Goal: Task Accomplishment & Management: Complete application form

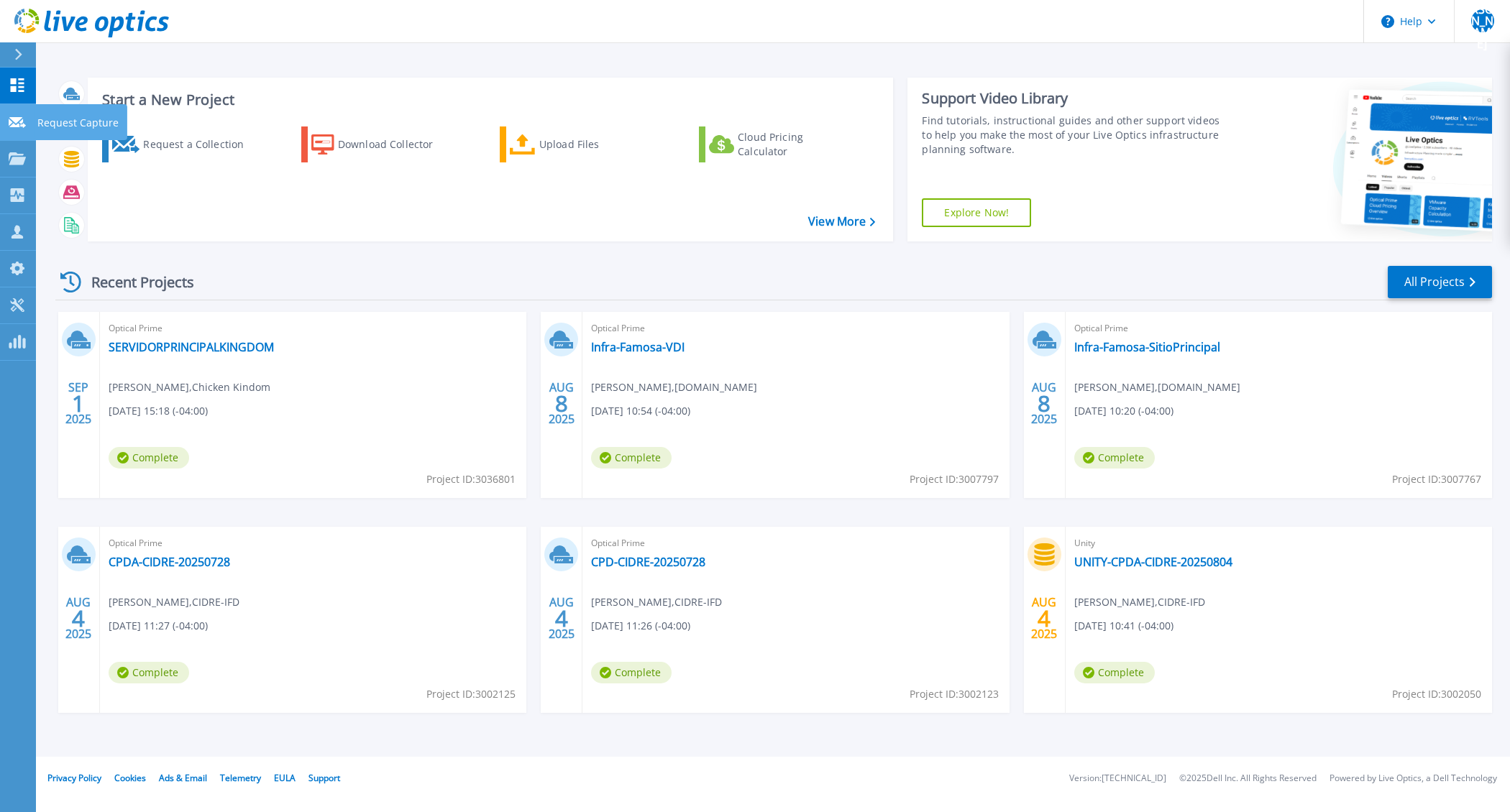
click at [19, 127] on icon at bounding box center [18, 123] width 18 height 11
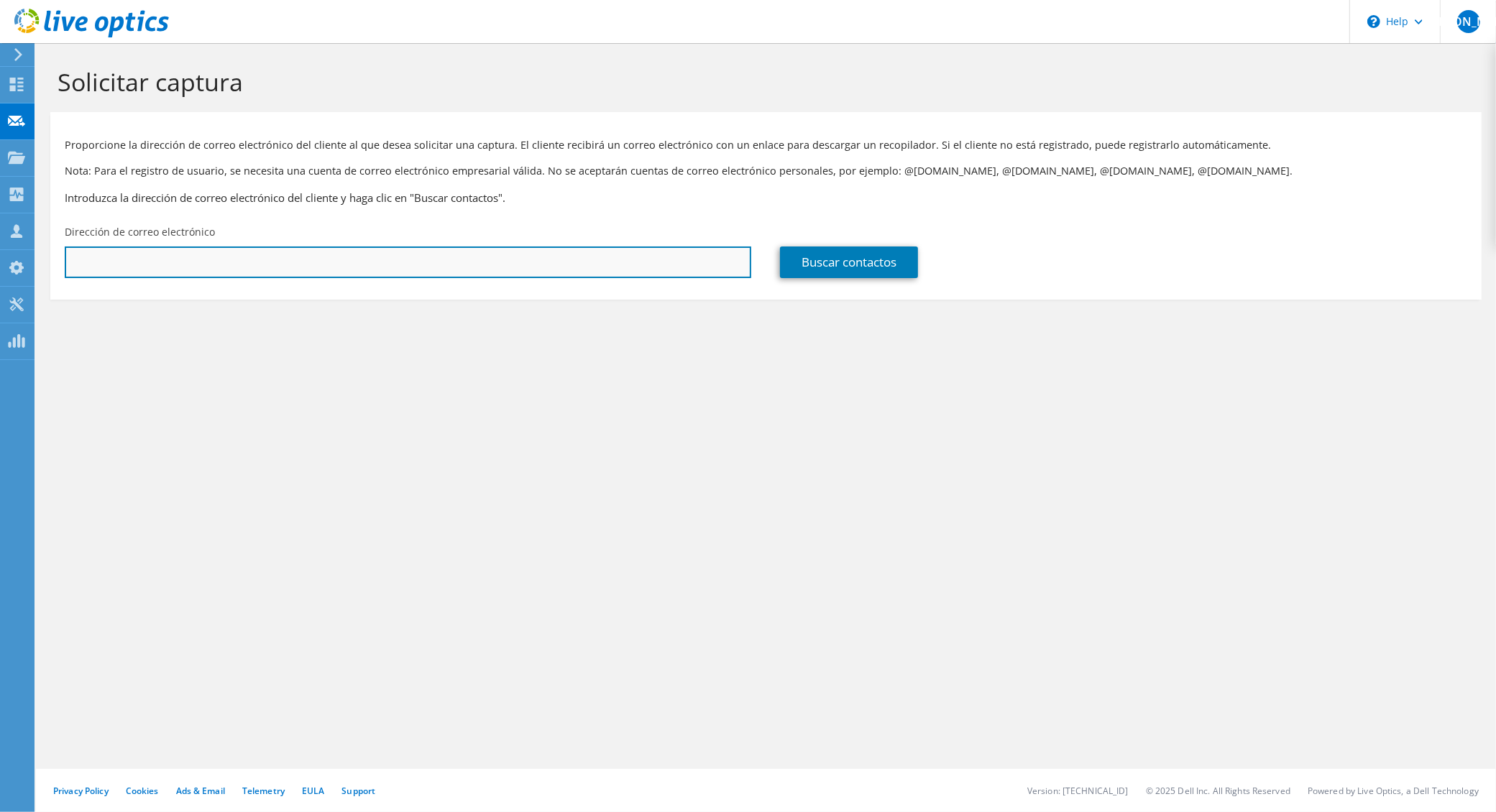
click at [279, 262] on input "text" at bounding box center [408, 262] width 686 height 32
drag, startPoint x: 323, startPoint y: 264, endPoint x: 44, endPoint y: 244, distance: 279.7
click at [44, 244] on section "Solicitar captura Proporcione la dirección de correo electrónico del cliente al…" at bounding box center [766, 207] width 1460 height 328
paste input ".lopez@ypfbrefinacion.com.bo"
type input "ruben.lopez@ypfbrefinacion.com.bo"
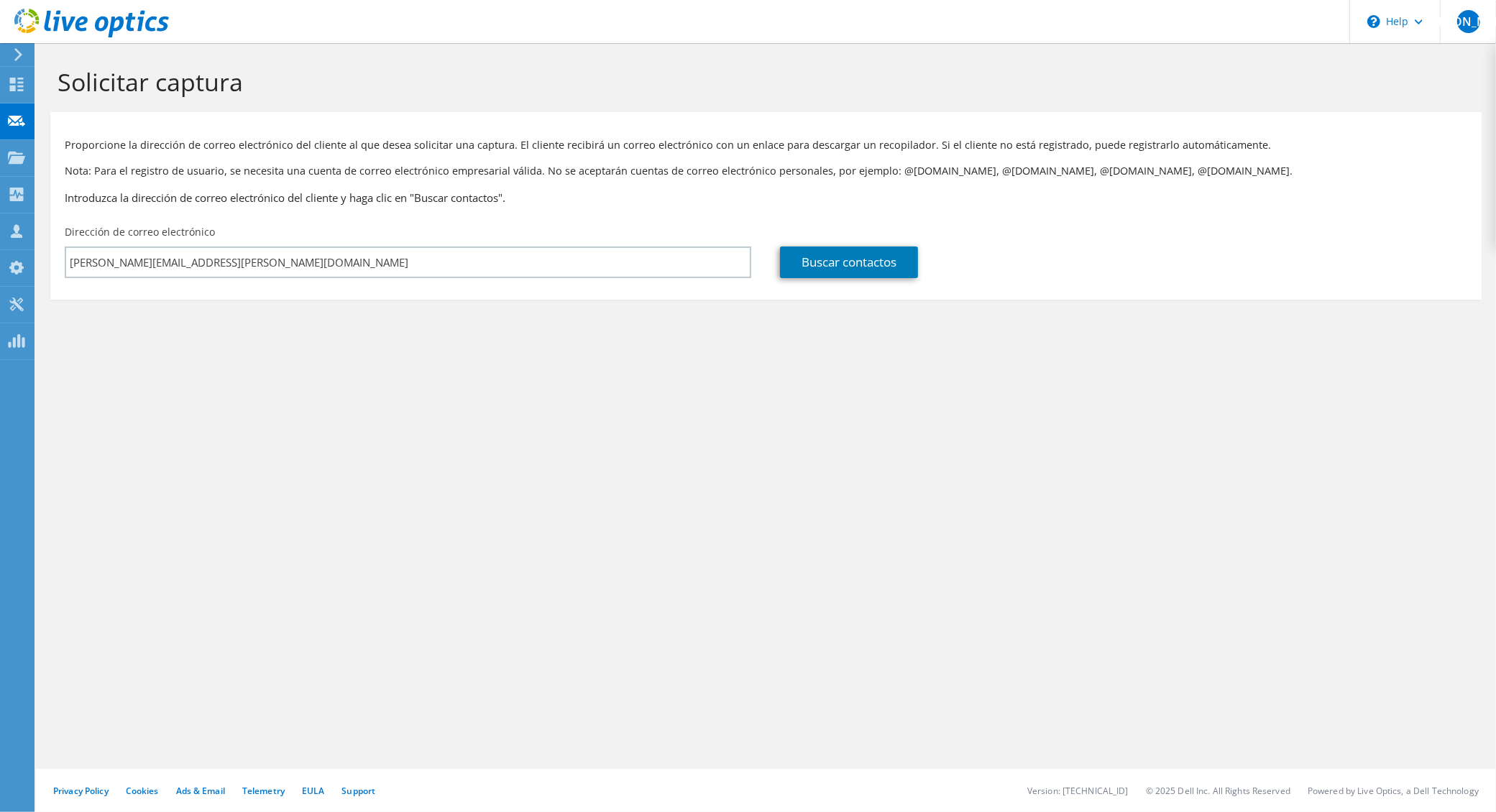
click at [876, 281] on div "Buscar contactos" at bounding box center [1124, 251] width 715 height 67
click at [876, 276] on link "Buscar contactos" at bounding box center [849, 262] width 138 height 32
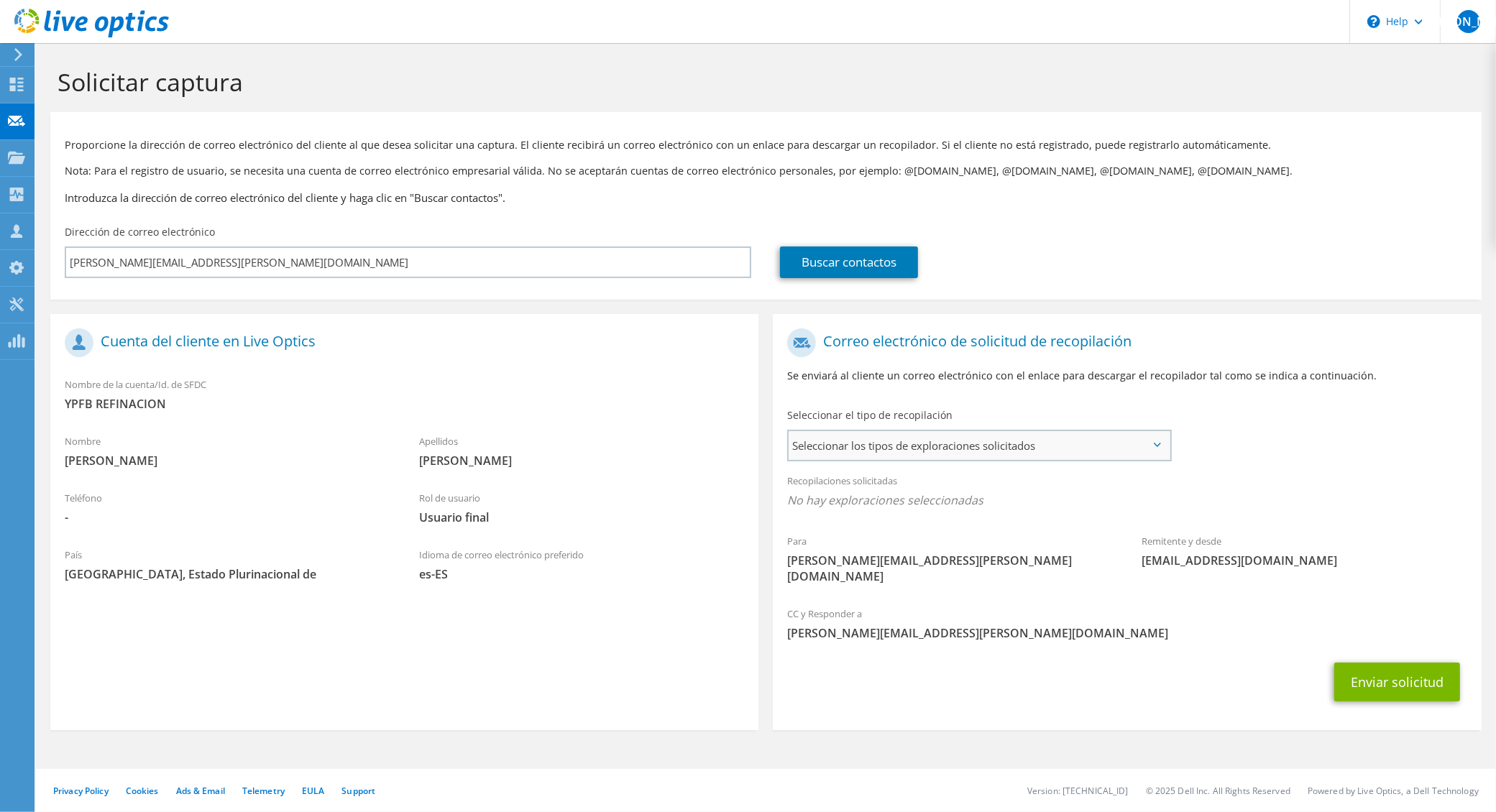
click at [1002, 446] on span "Seleccionar los tipos de exploraciones solicitados" at bounding box center [979, 445] width 380 height 29
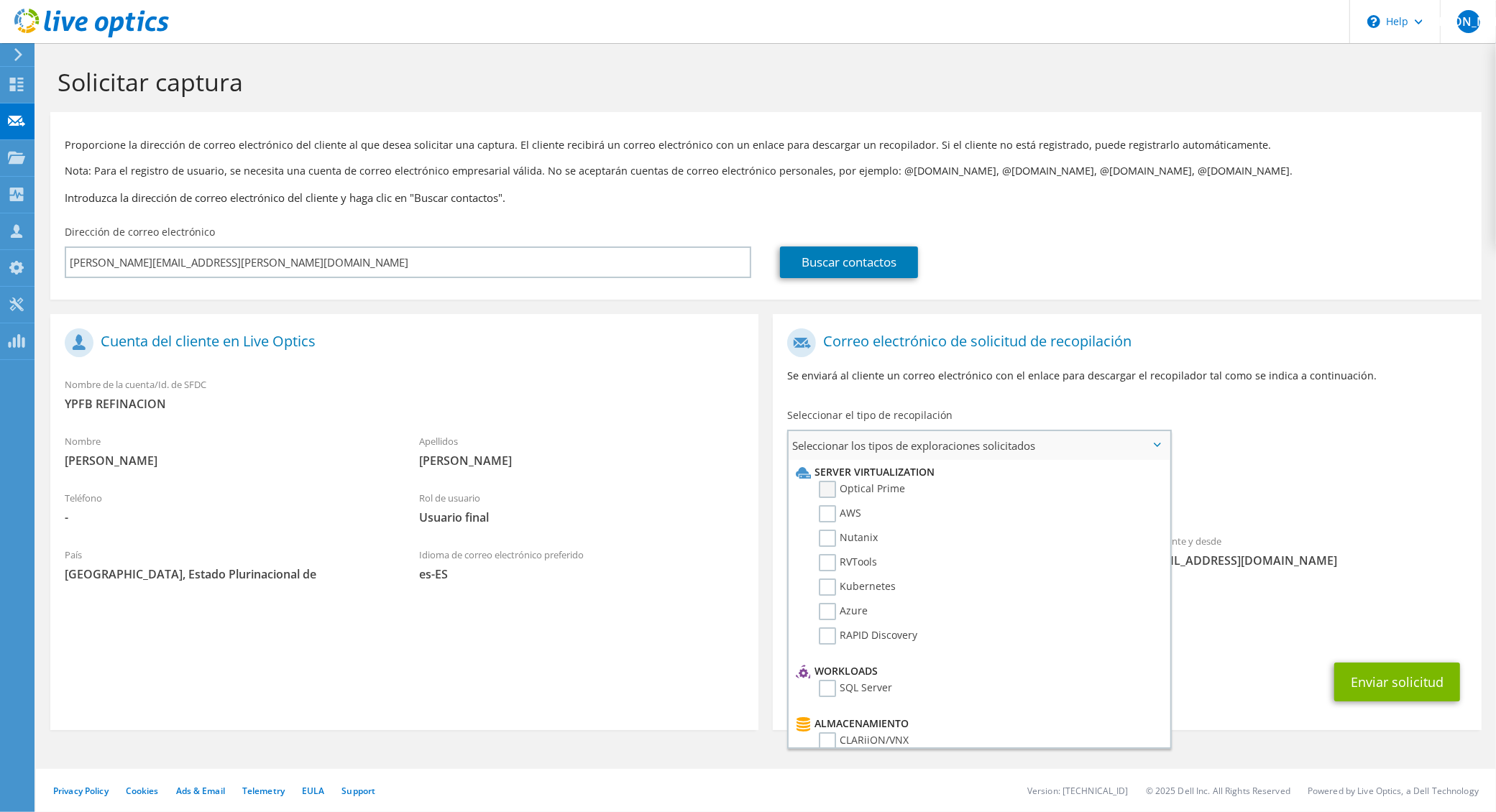
click at [820, 486] on label "Optical Prime" at bounding box center [861, 490] width 86 height 18
click at [0, 0] on input "Optical Prime" at bounding box center [0, 0] width 0 height 0
click at [1280, 468] on div "Recopilaciones solicitadas No hay exploraciones seleccionadas Optical Prime" at bounding box center [1127, 495] width 708 height 58
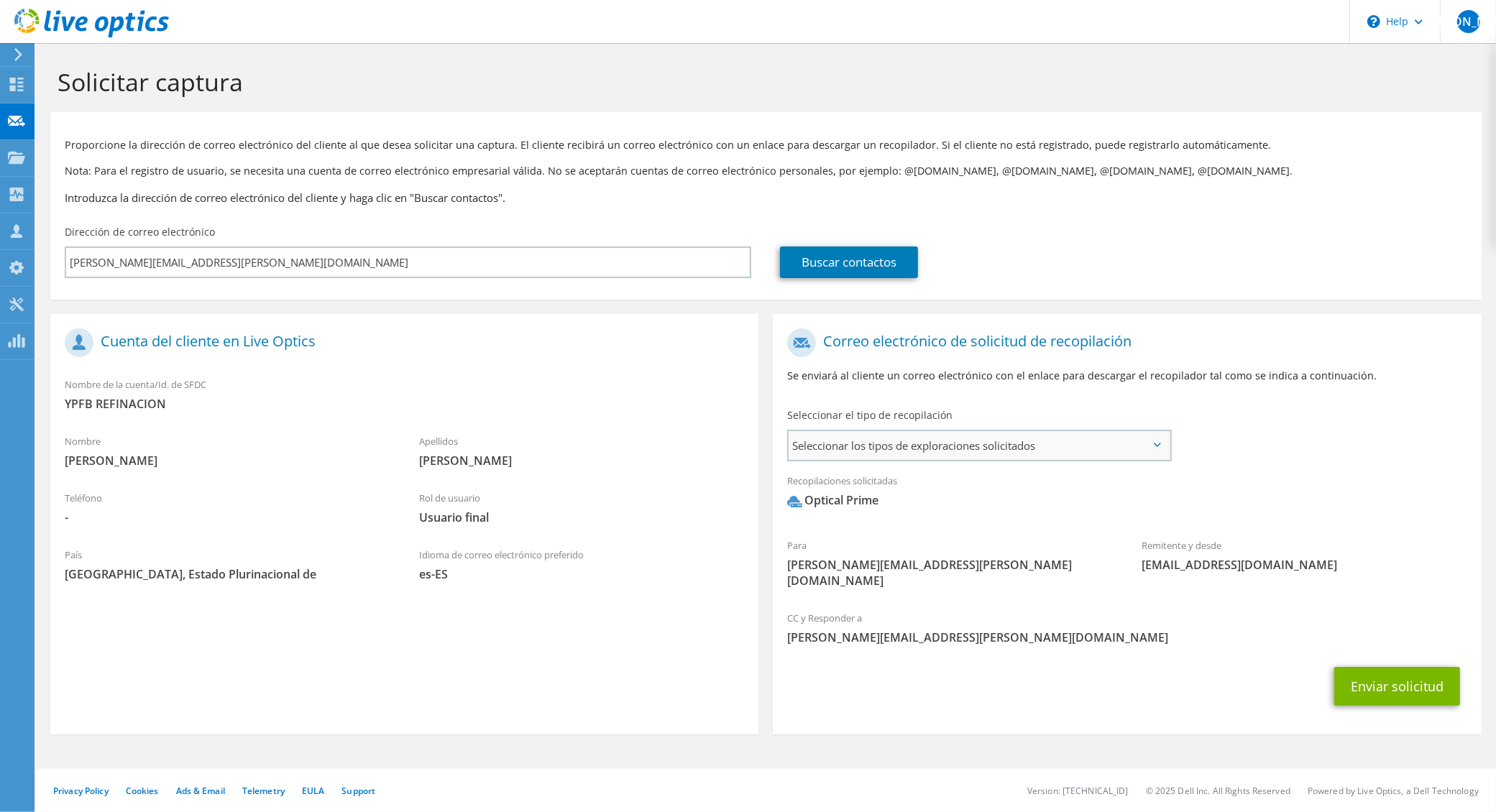
click at [965, 451] on span "Seleccionar los tipos de exploraciones solicitados" at bounding box center [979, 445] width 380 height 29
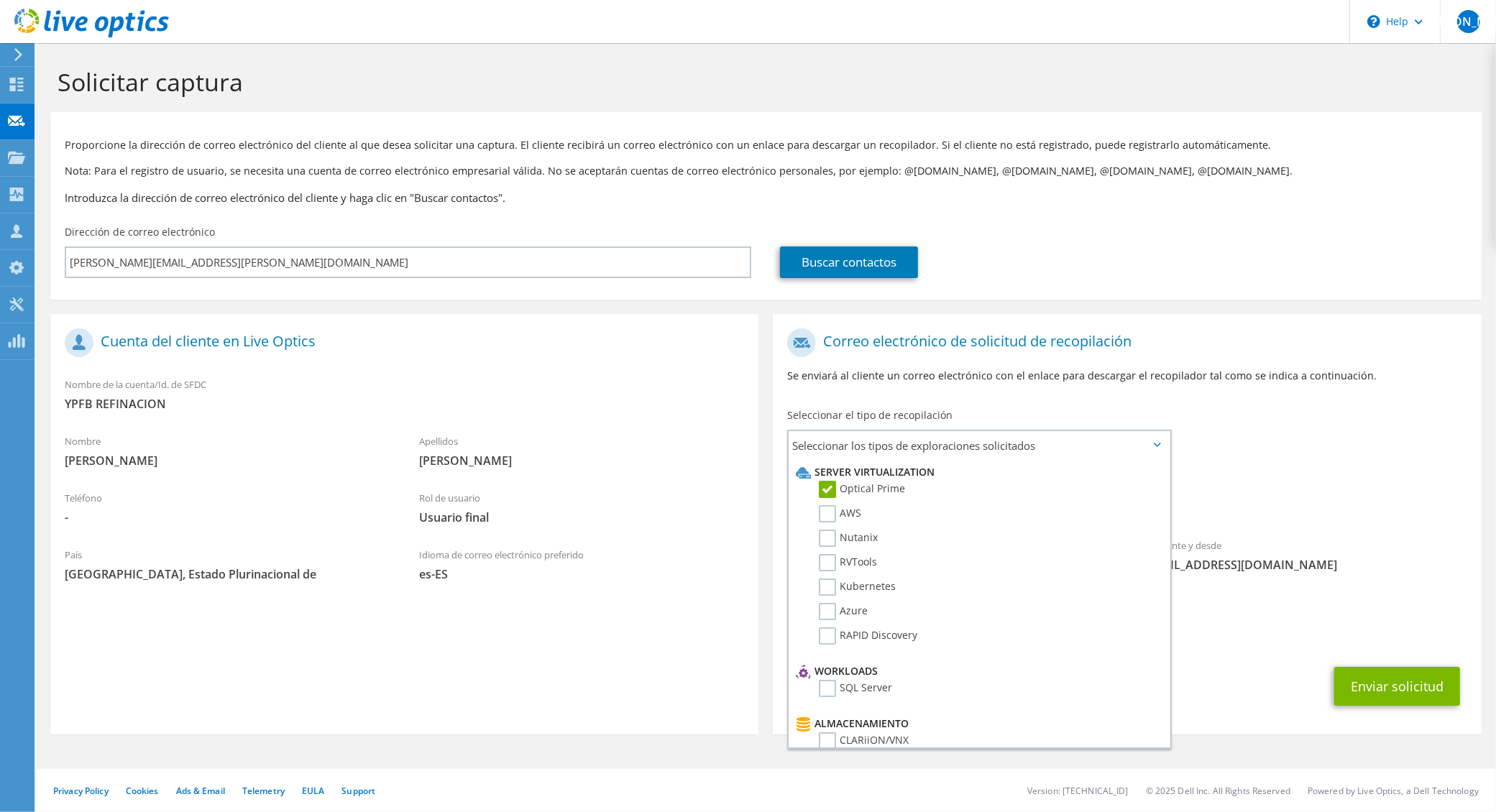
click at [1403, 470] on div "Recopilaciones solicitadas No hay exploraciones seleccionadas Optical Prime" at bounding box center [1127, 495] width 708 height 58
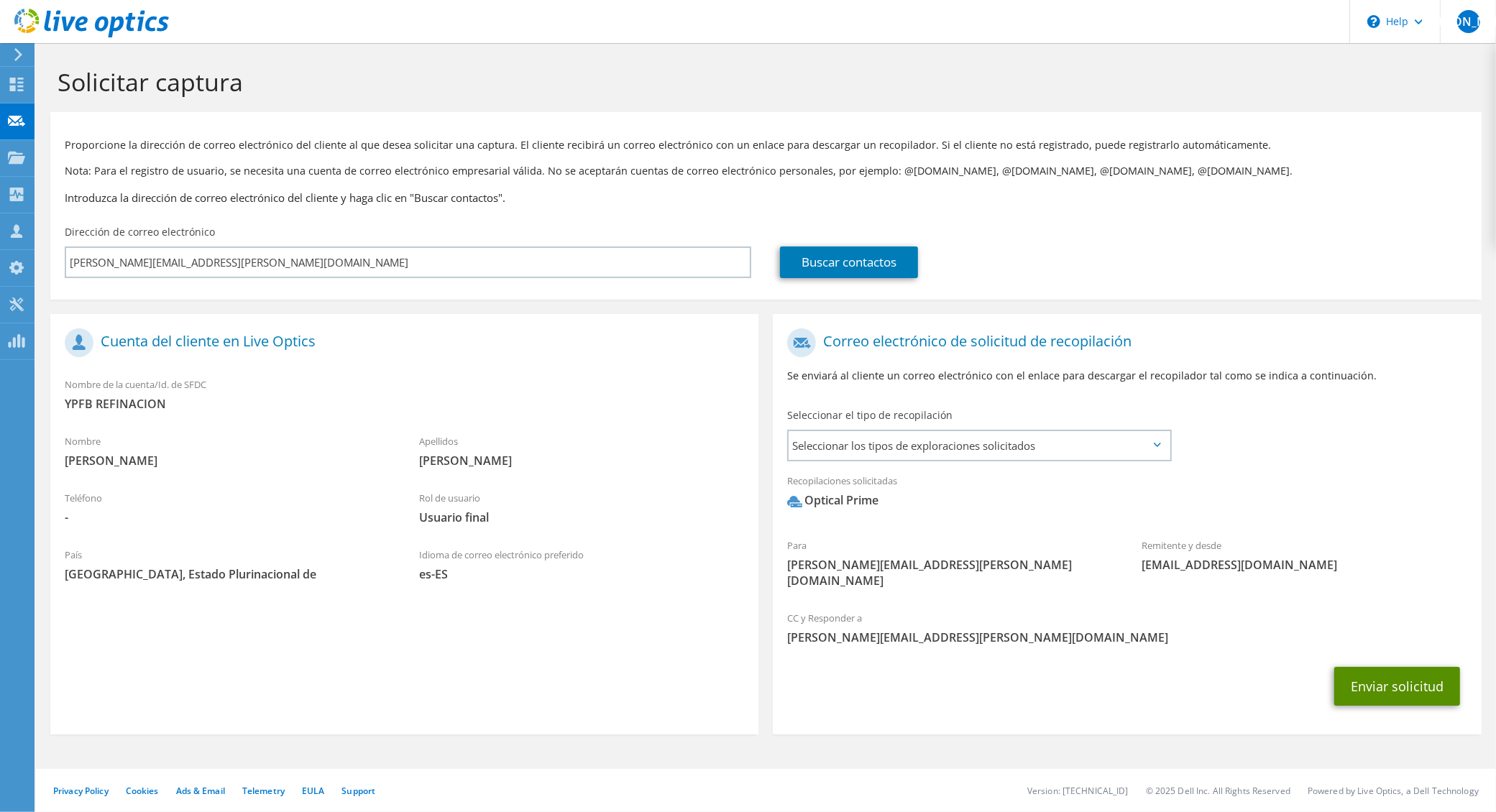
click at [1424, 684] on button "Enviar solicitud" at bounding box center [1398, 686] width 126 height 39
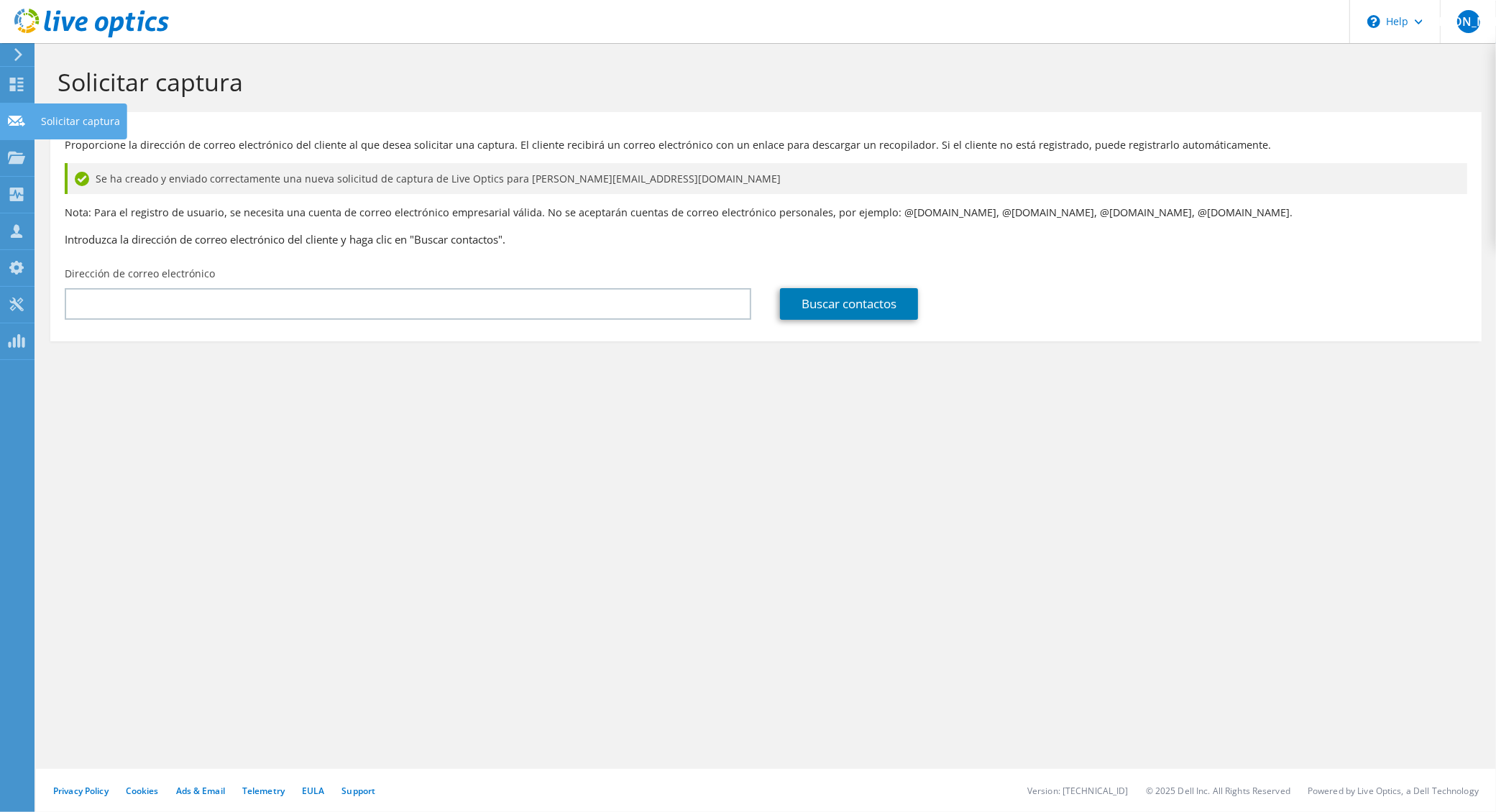
click at [18, 116] on use at bounding box center [17, 120] width 18 height 11
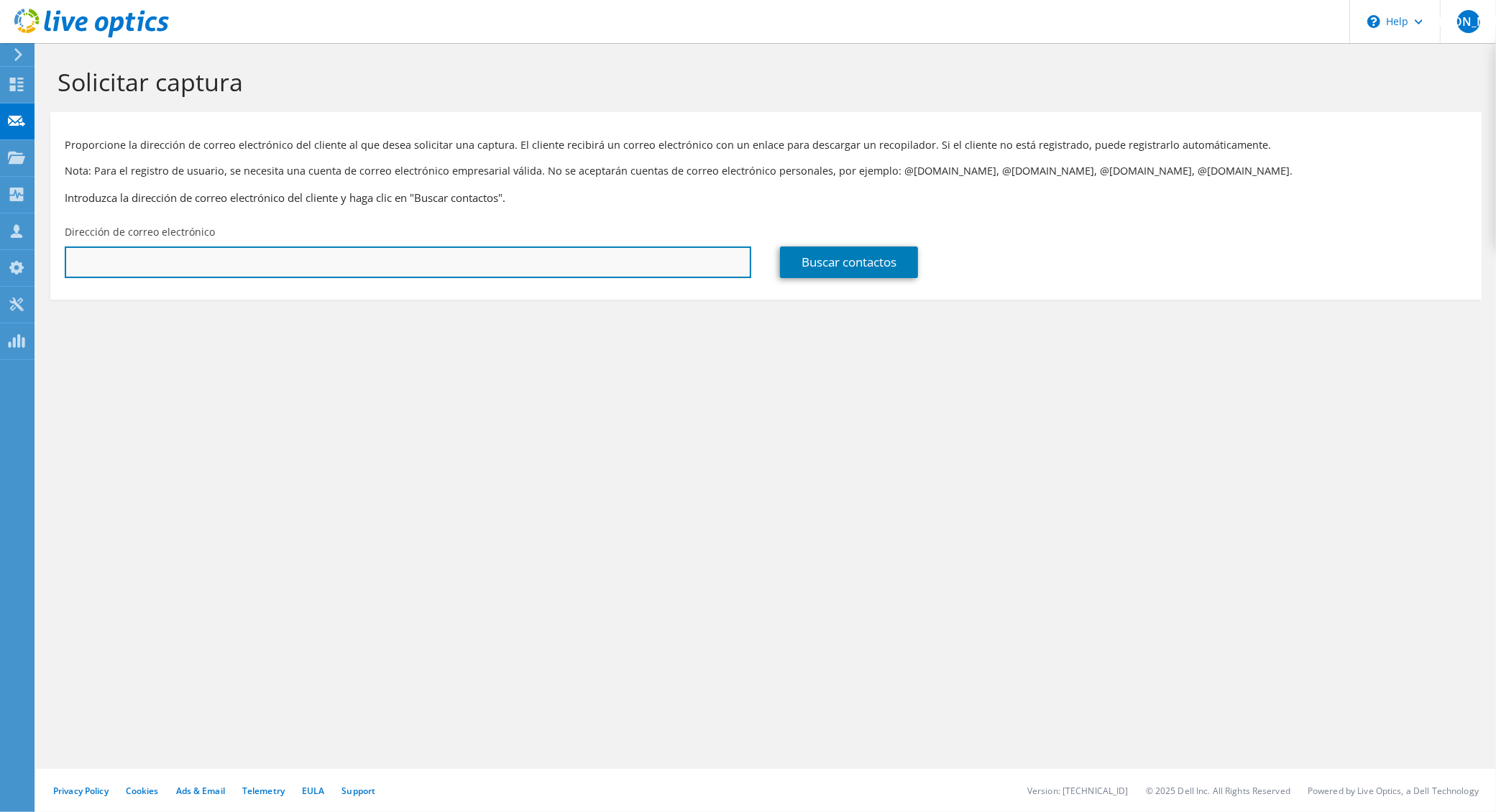
click at [504, 263] on input "text" at bounding box center [408, 262] width 686 height 32
paste input "[PERSON_NAME][EMAIL_ADDRESS][PERSON_NAME][DOMAIN_NAME]"
type input "ruben.lopez@ypfbrefinacion.com.bo"
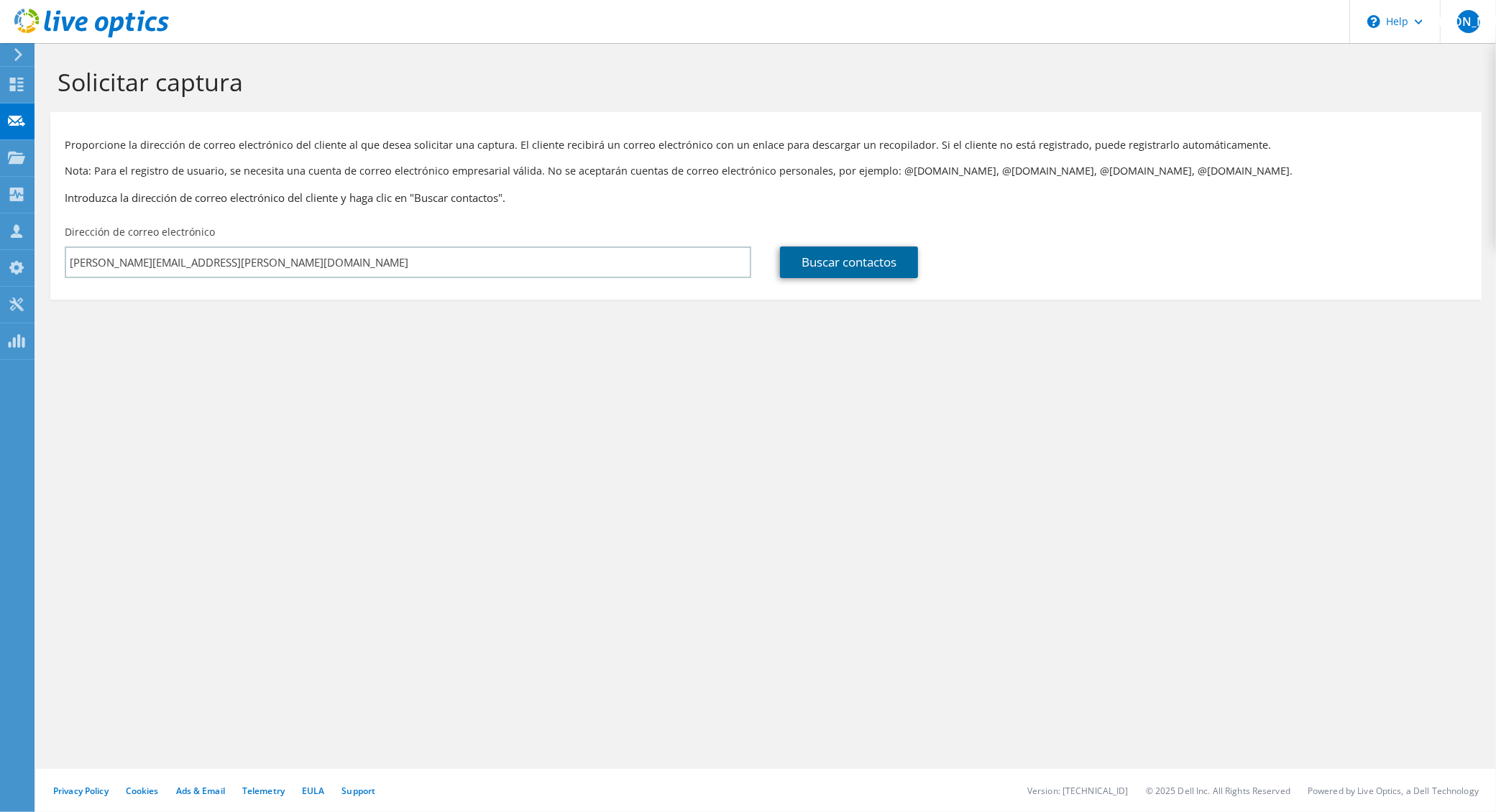
click at [906, 265] on link "Buscar contactos" at bounding box center [849, 262] width 138 height 32
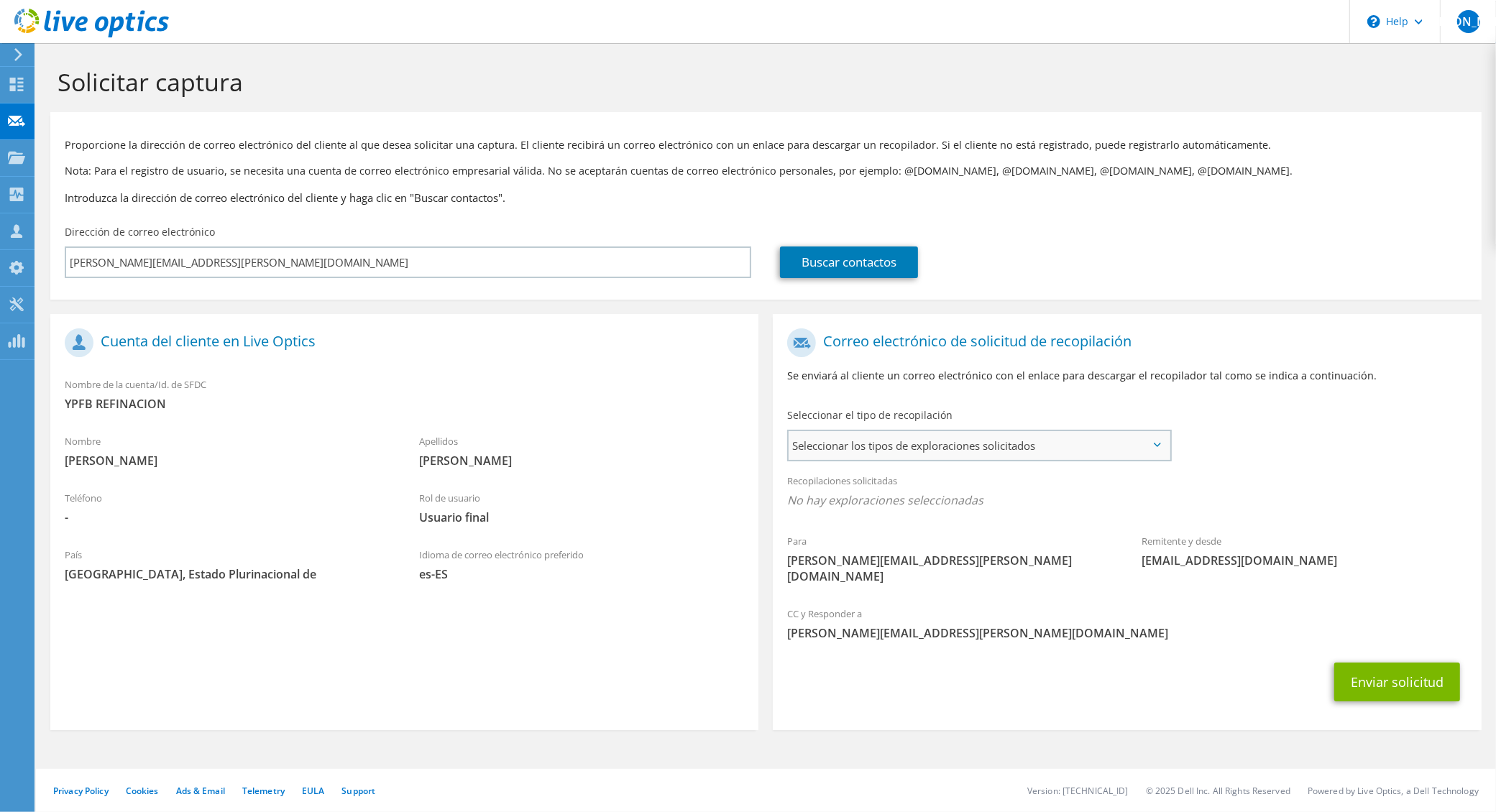
click at [1058, 446] on span "Seleccionar los tipos de exploraciones solicitados" at bounding box center [979, 445] width 380 height 29
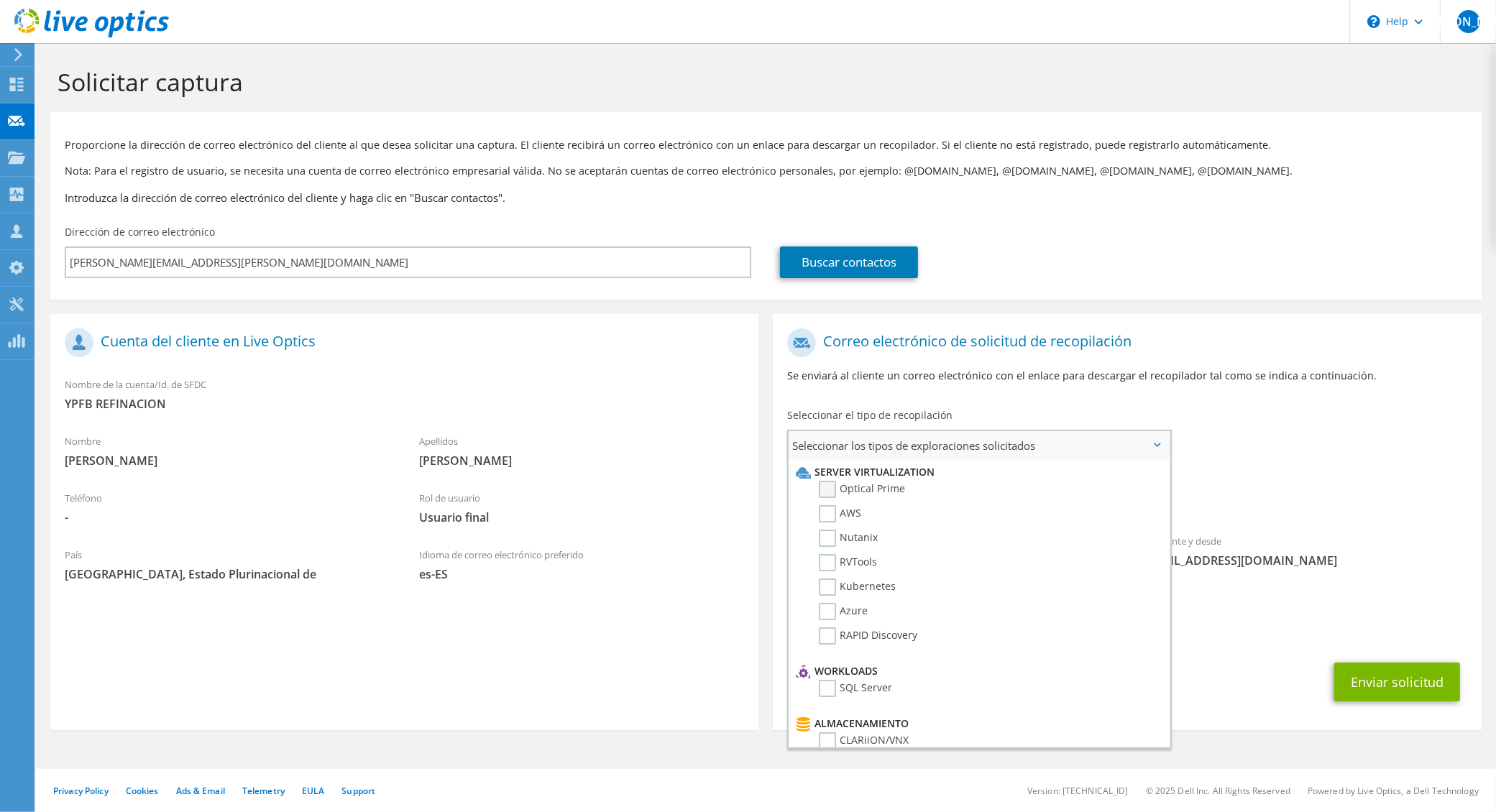
click at [828, 487] on label "Optical Prime" at bounding box center [861, 490] width 86 height 18
click at [0, 0] on input "Optical Prime" at bounding box center [0, 0] width 0 height 0
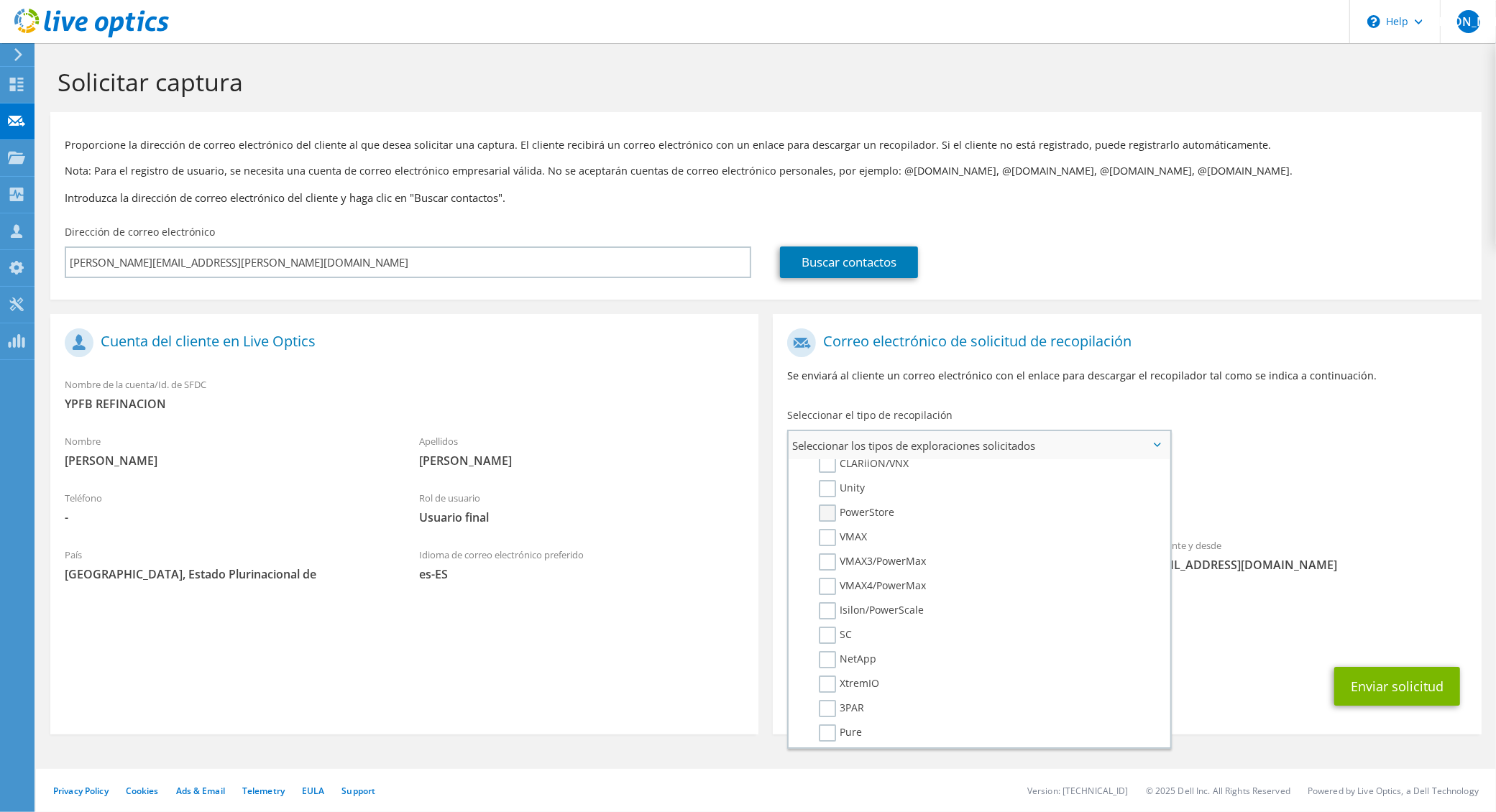
scroll to position [256, 0]
click at [831, 504] on label "Unity" at bounding box center [841, 510] width 46 height 18
click at [0, 0] on input "Unity" at bounding box center [0, 0] width 0 height 0
click at [822, 526] on label "PowerStore" at bounding box center [856, 534] width 75 height 18
click at [0, 0] on input "PowerStore" at bounding box center [0, 0] width 0 height 0
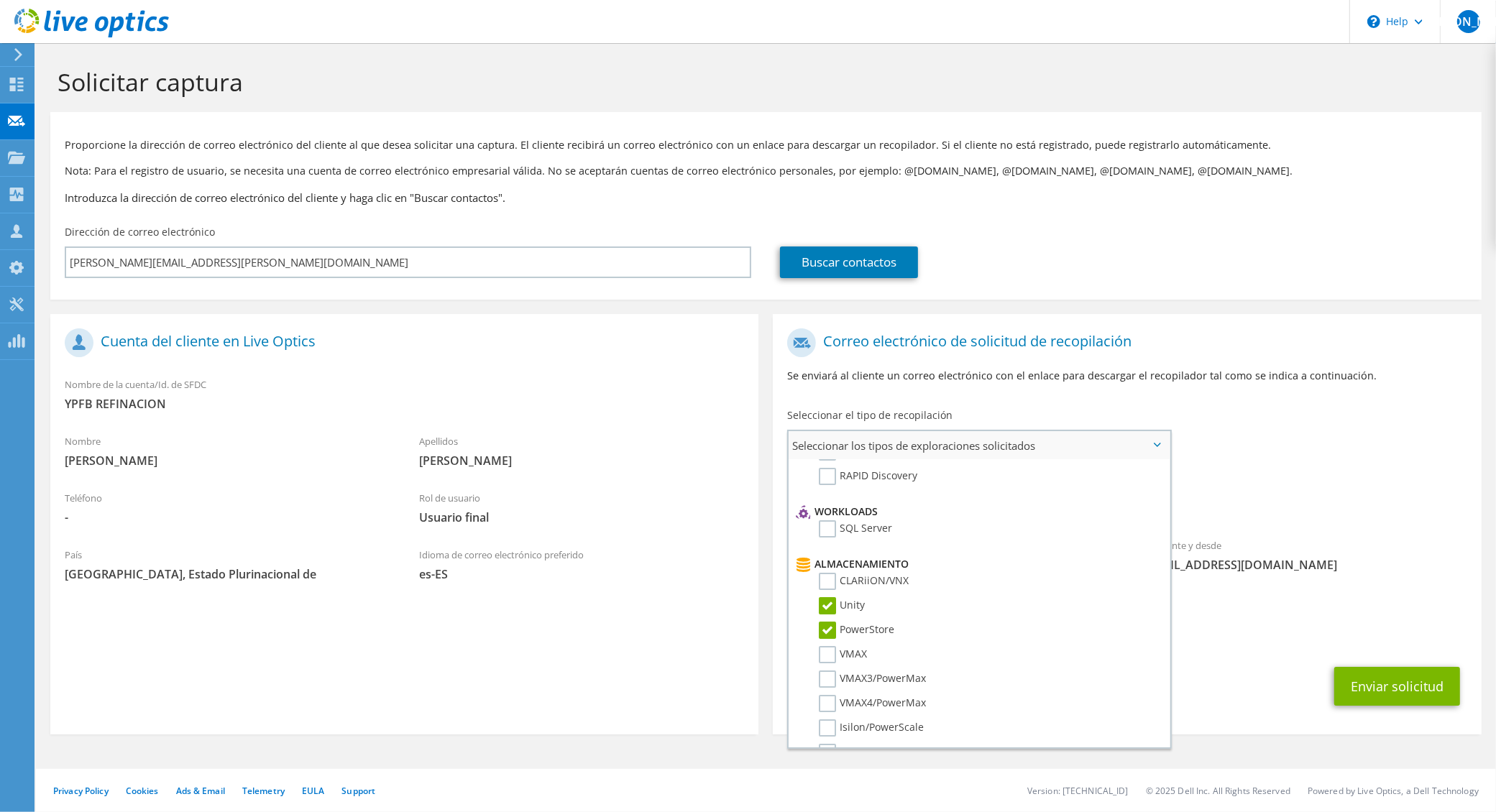
scroll to position [0, 0]
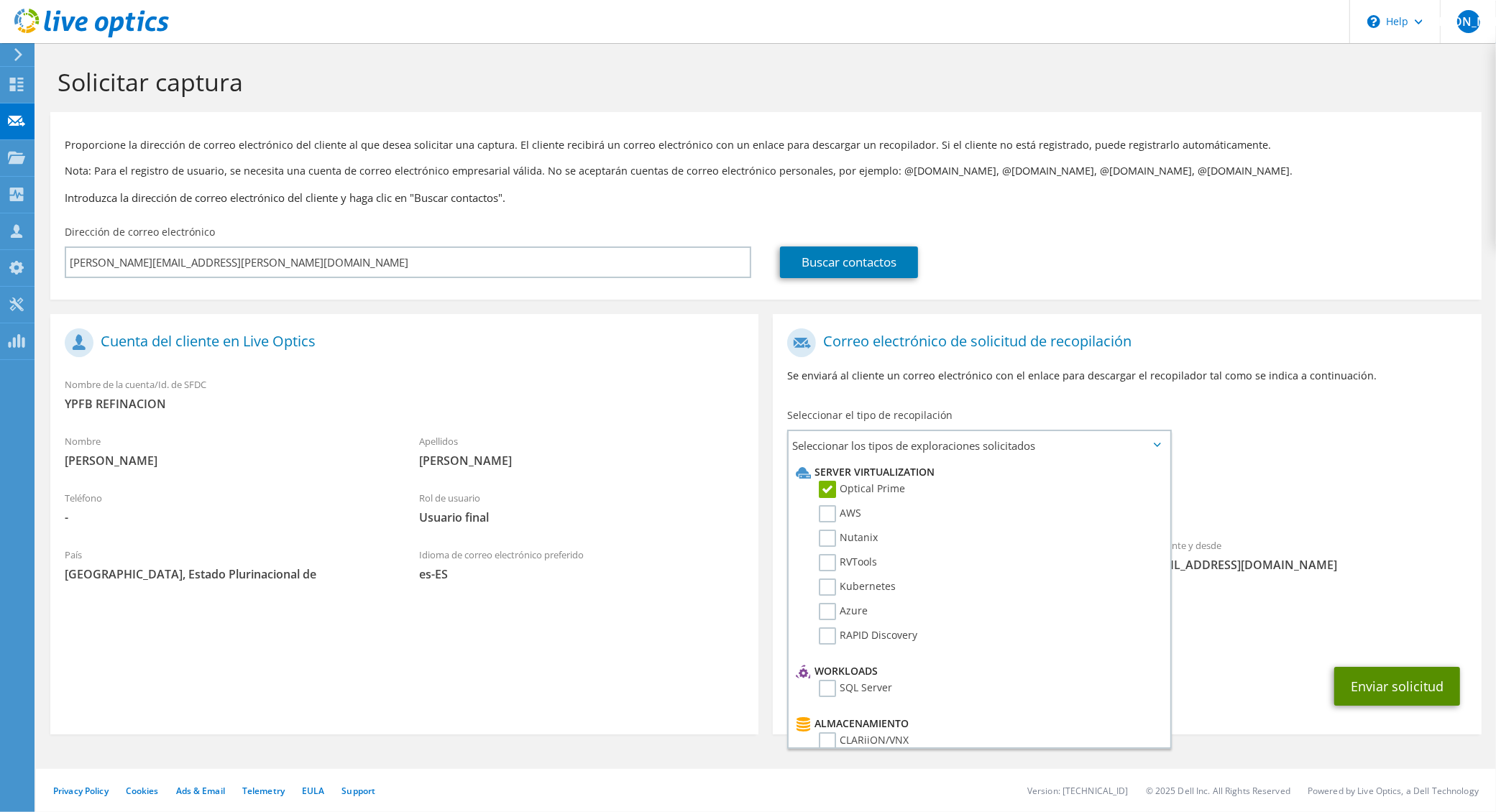
click at [1407, 667] on button "Enviar solicitud" at bounding box center [1398, 686] width 126 height 39
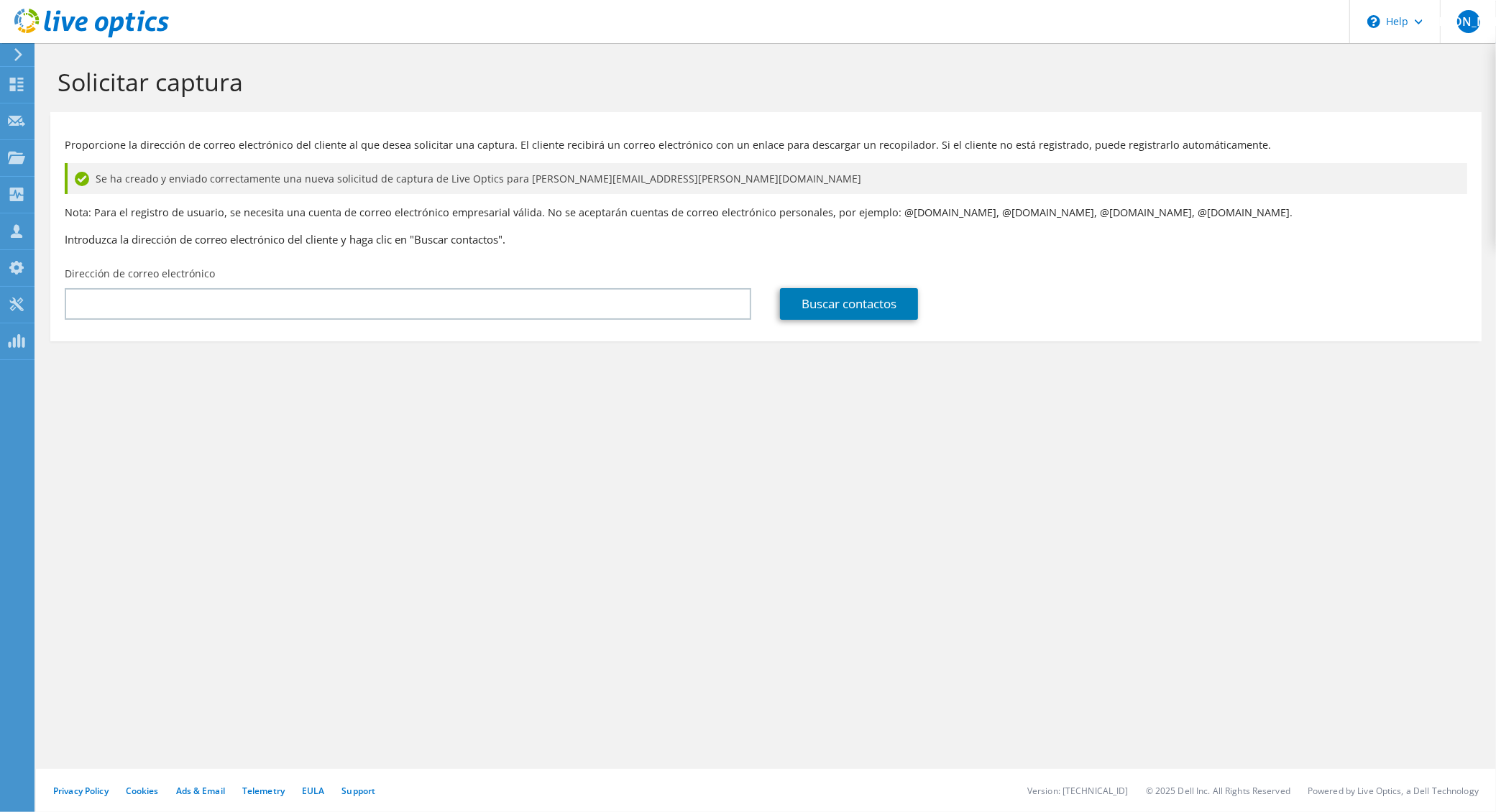
click at [696, 403] on section "Solicitar captura Proporcione la dirección de correo electrónico del cliente al…" at bounding box center [766, 228] width 1460 height 370
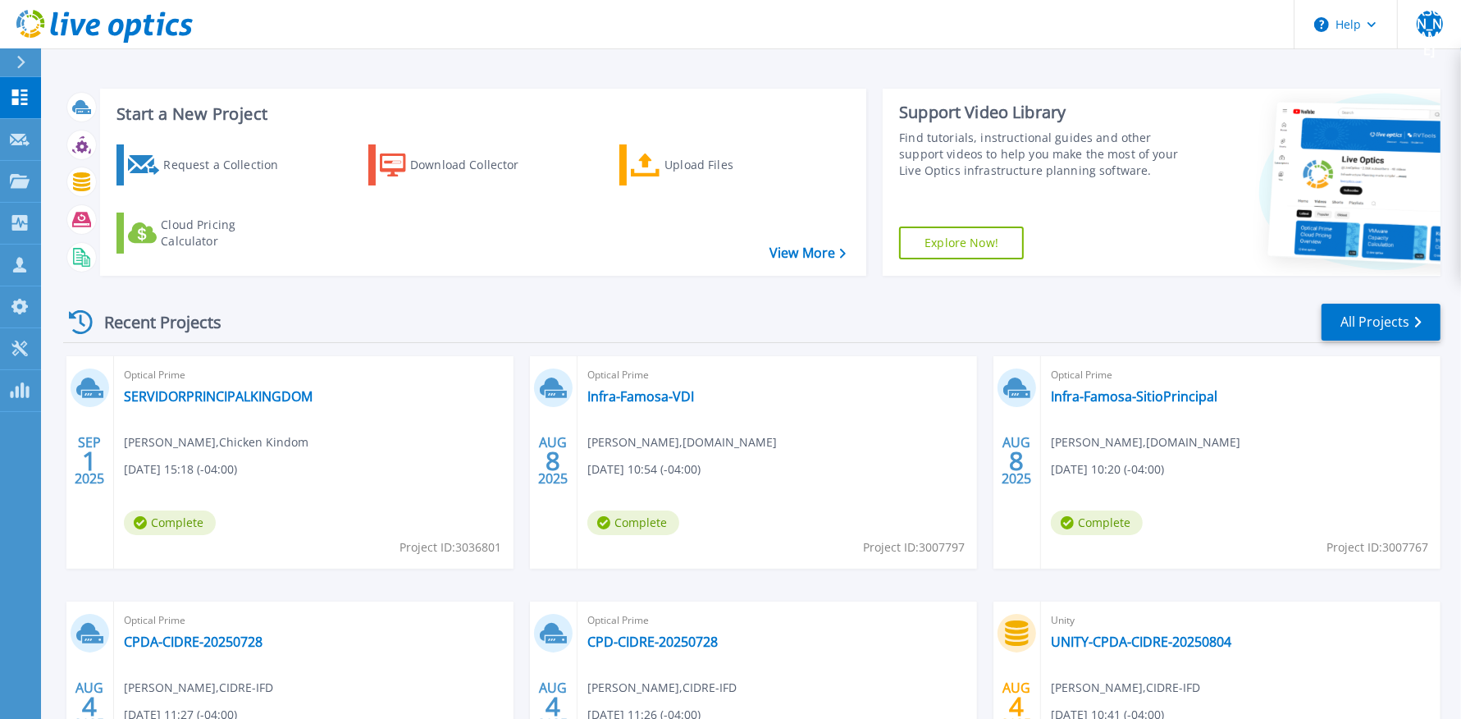
click at [86, 320] on icon at bounding box center [81, 322] width 24 height 24
click at [75, 322] on icon at bounding box center [81, 322] width 24 height 24
click at [16, 134] on icon at bounding box center [20, 140] width 20 height 12
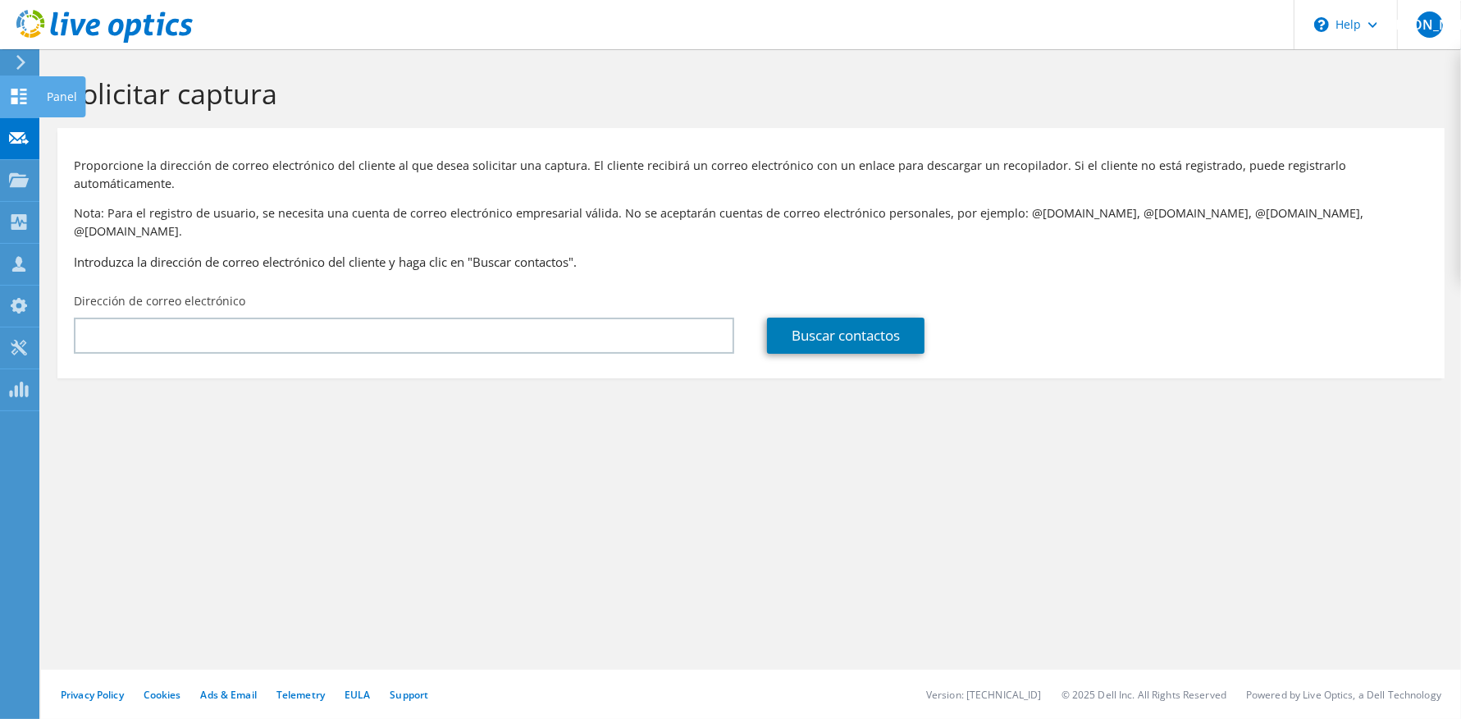
click at [23, 103] on use at bounding box center [19, 97] width 16 height 16
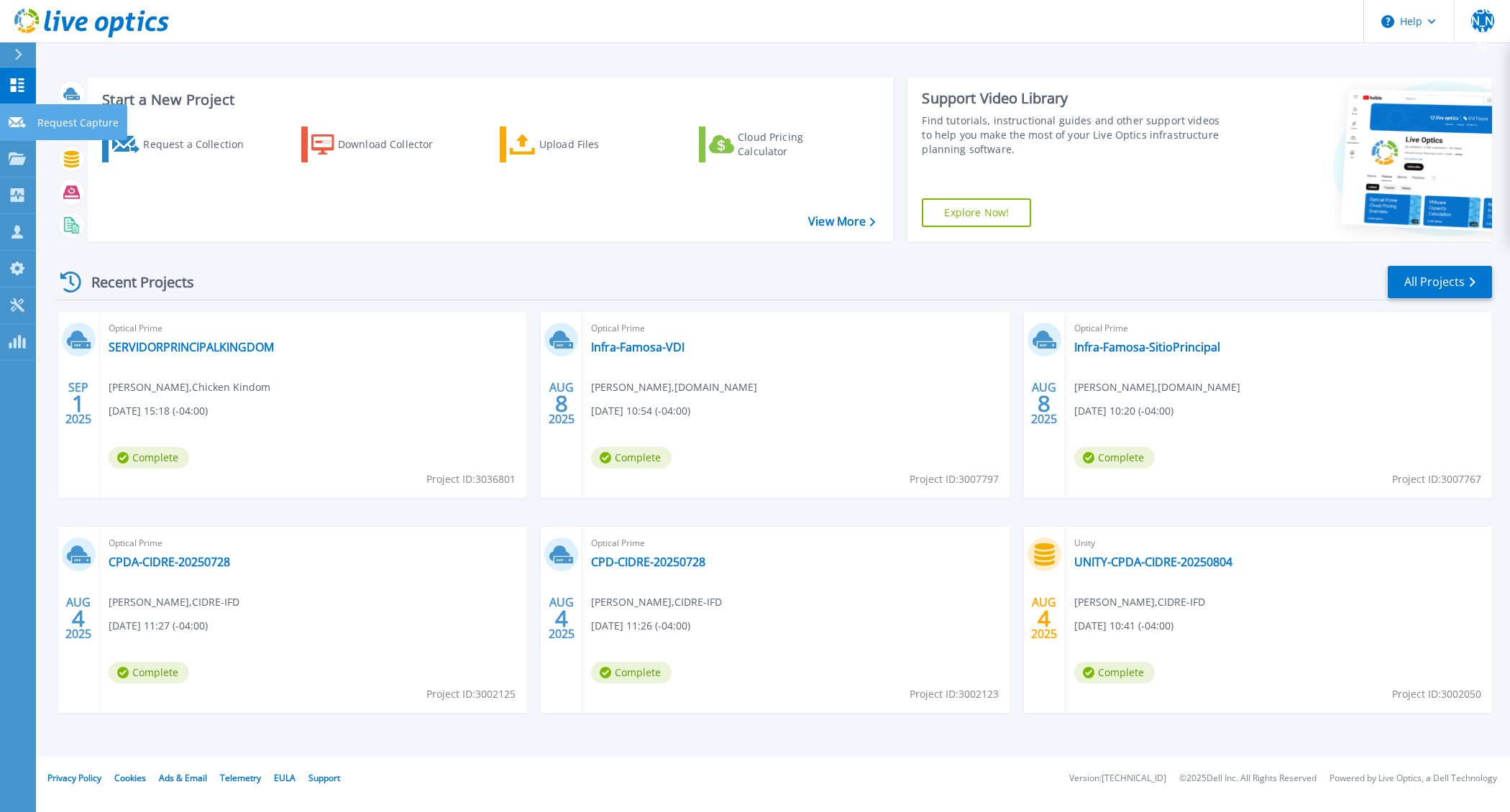
click at [17, 130] on link "Request Capture Request Capture" at bounding box center [18, 123] width 36 height 37
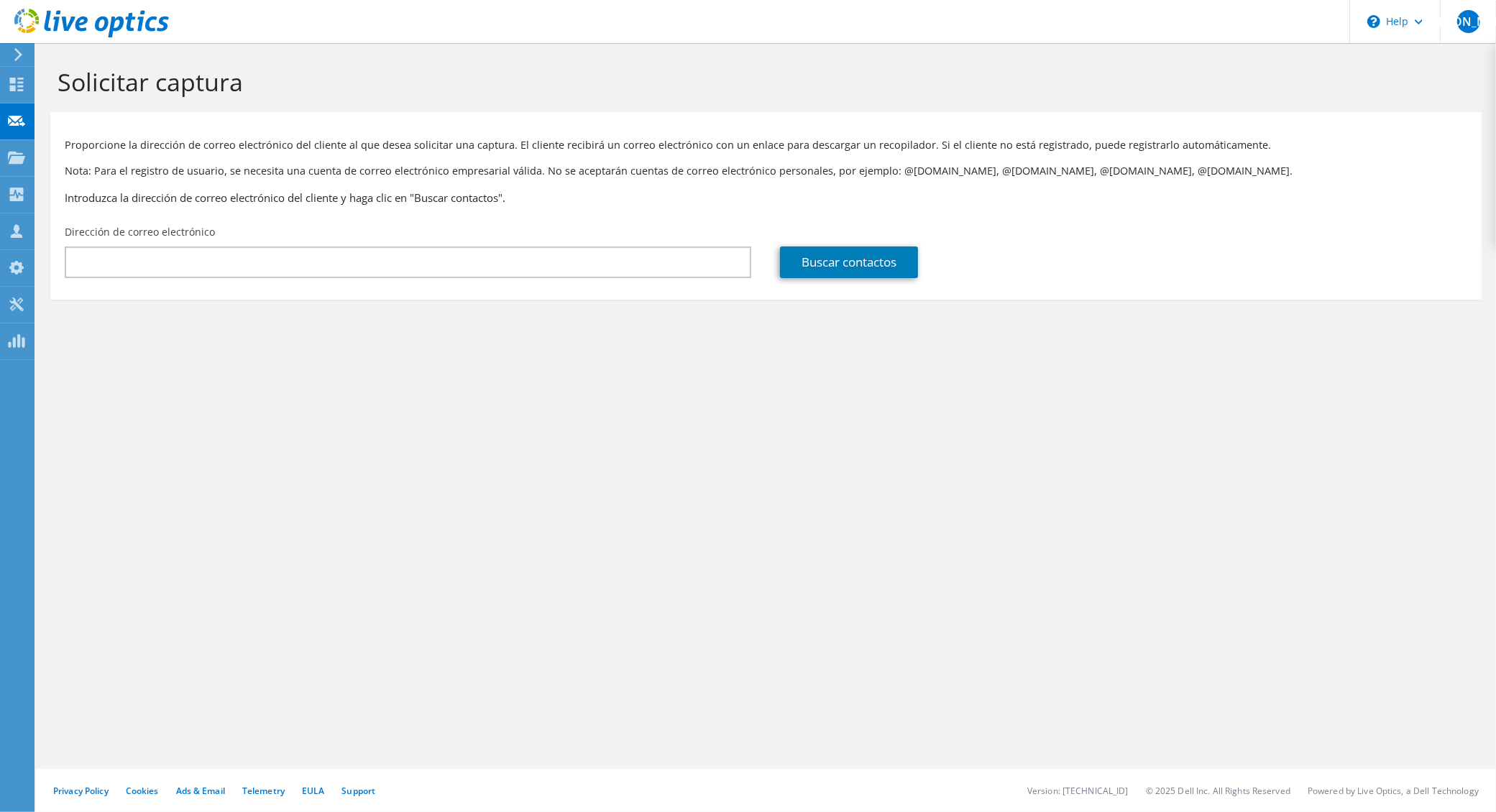
click at [14, 158] on use at bounding box center [17, 157] width 18 height 12
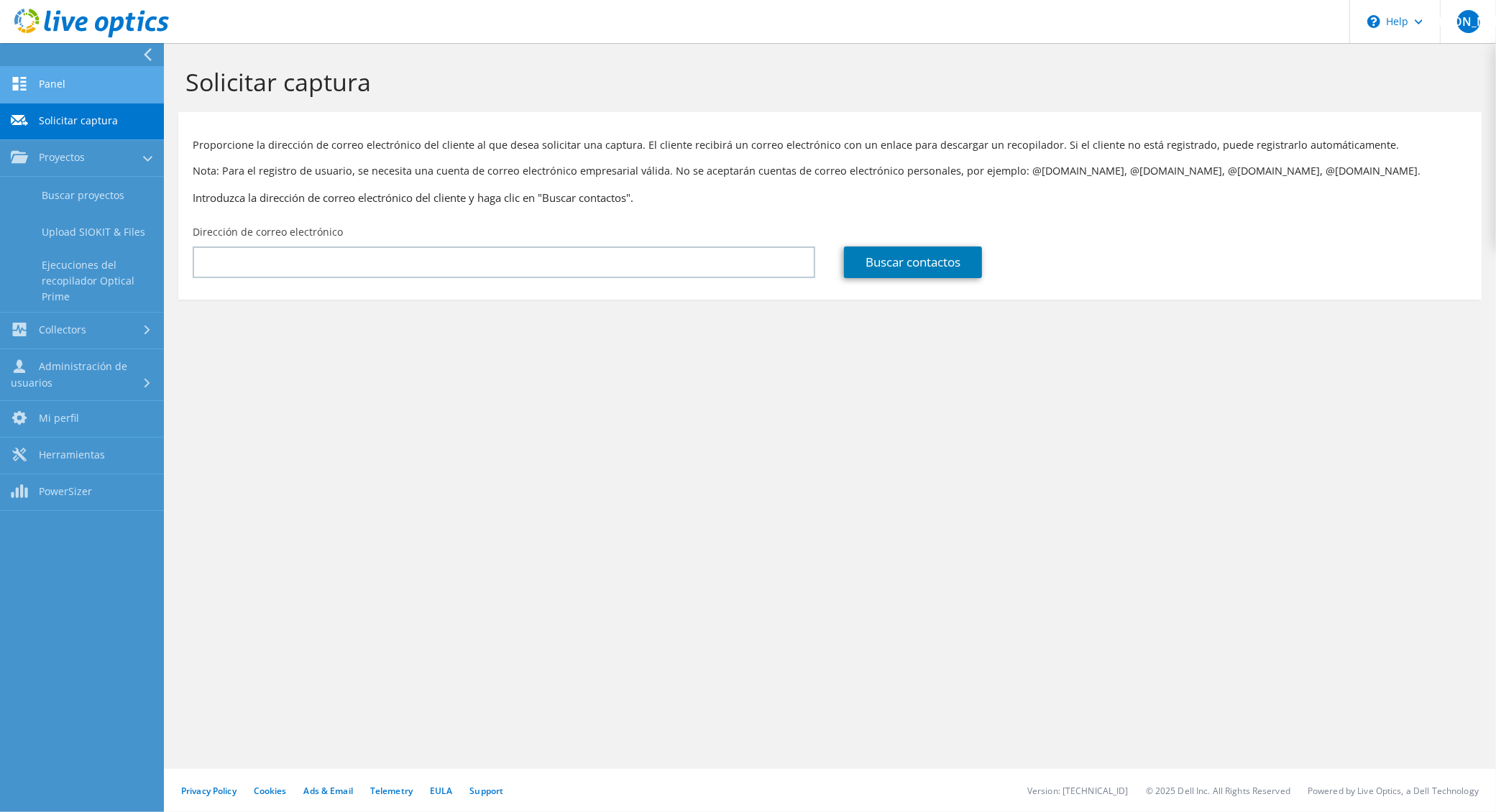
click at [58, 82] on link "Panel" at bounding box center [82, 85] width 164 height 37
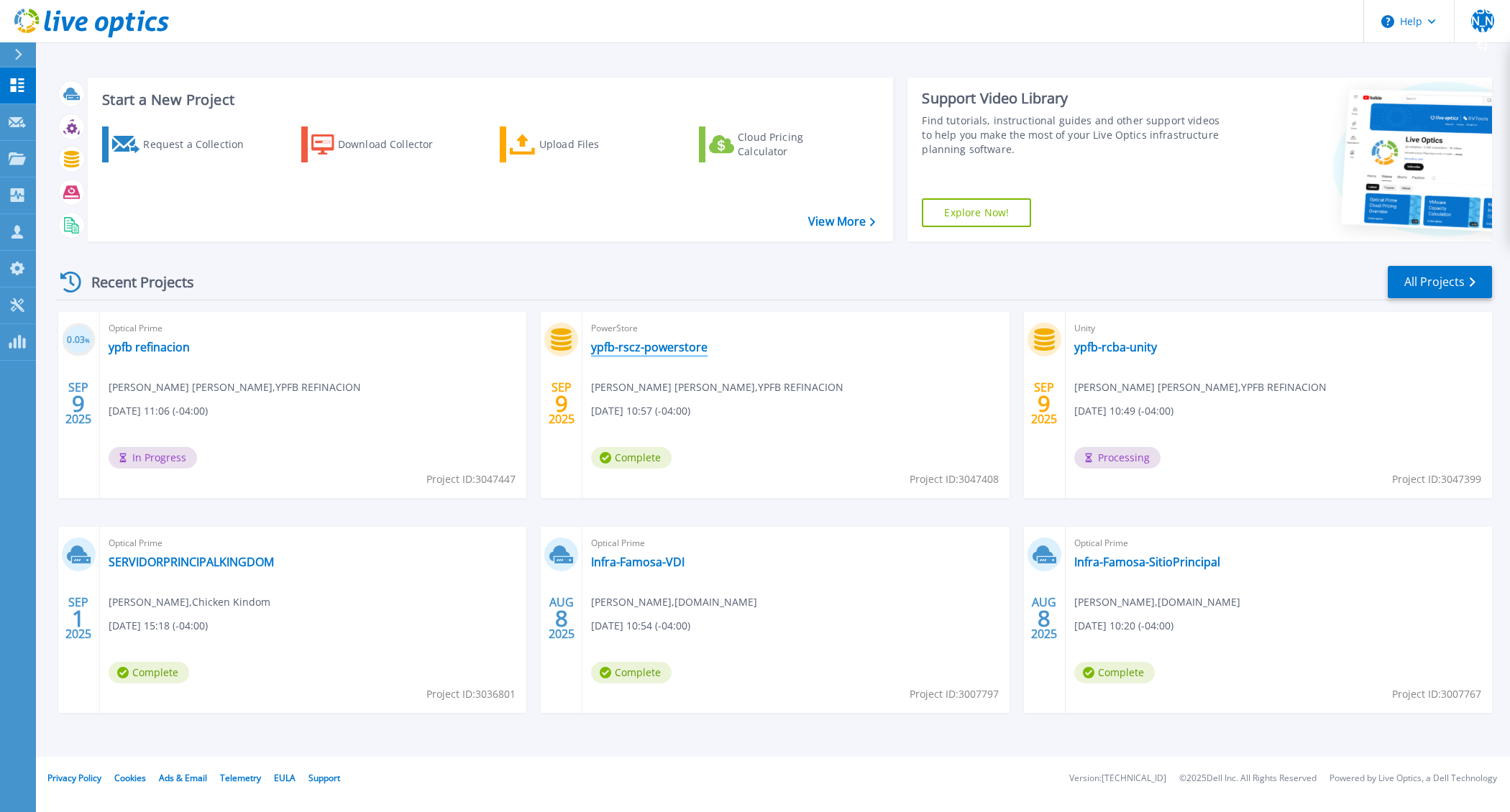
click at [642, 354] on link "ypfb-rscz-powerstore" at bounding box center [649, 347] width 117 height 14
